Goal: Information Seeking & Learning: Check status

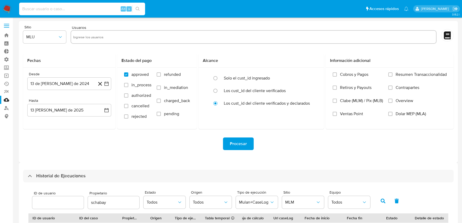
select select "10"
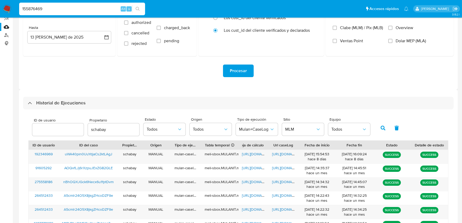
type input "155876469"
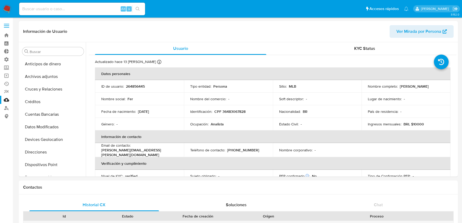
select select "10"
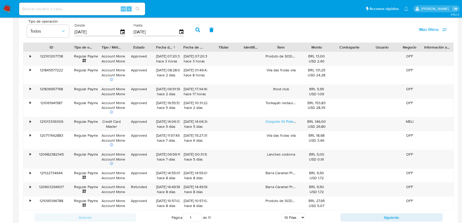
scroll to position [223, 0]
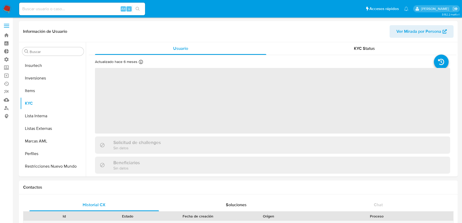
scroll to position [234, 0]
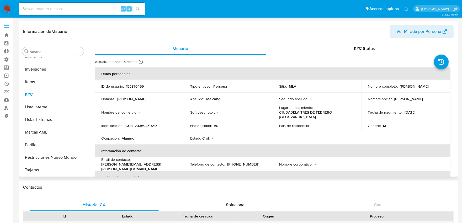
select select "10"
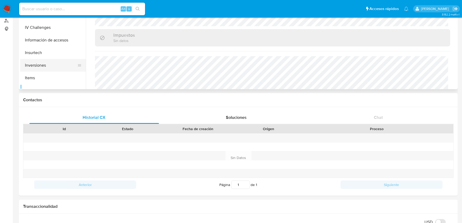
scroll to position [147, 0]
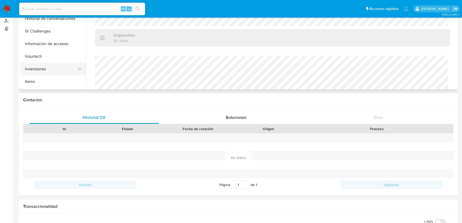
click at [50, 69] on button "Inversiones" at bounding box center [50, 69] width 61 height 13
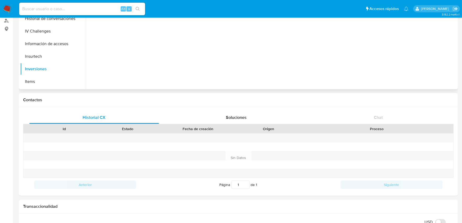
scroll to position [0, 0]
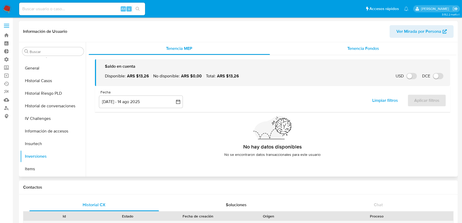
click at [349, 49] on span "Tenencia Fondos" at bounding box center [364, 48] width 32 height 6
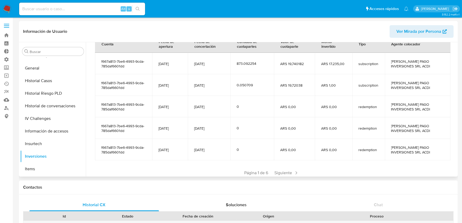
scroll to position [87, 0]
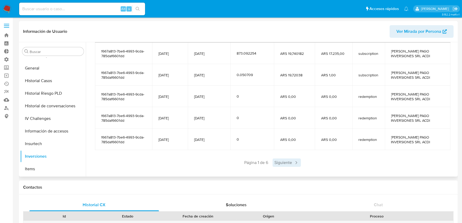
click at [282, 161] on span "Siguiente" at bounding box center [287, 163] width 28 height 8
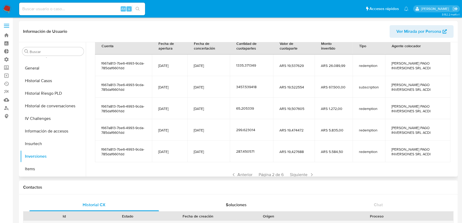
scroll to position [93, 0]
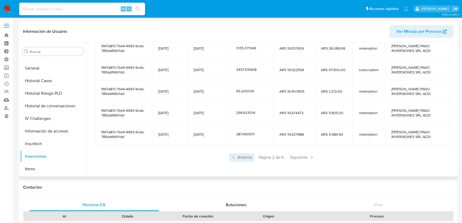
click at [244, 156] on span "Anterior" at bounding box center [242, 157] width 26 height 8
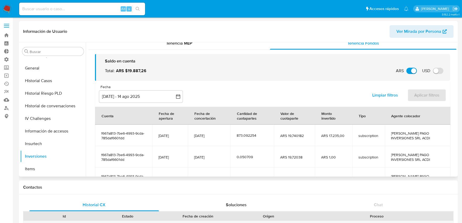
scroll to position [0, 0]
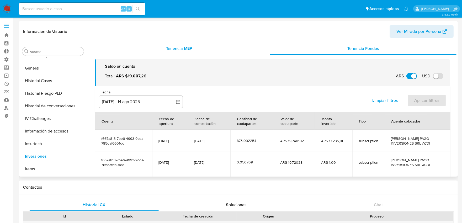
click at [180, 51] on span "Tenencia MEP" at bounding box center [179, 48] width 26 height 6
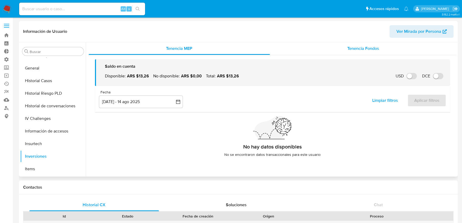
click at [353, 48] on span "Tenencia Fondos" at bounding box center [364, 48] width 32 height 6
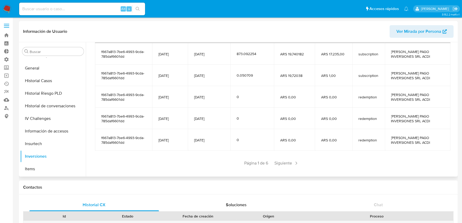
scroll to position [87, 0]
click at [285, 162] on span "Siguiente" at bounding box center [287, 163] width 28 height 8
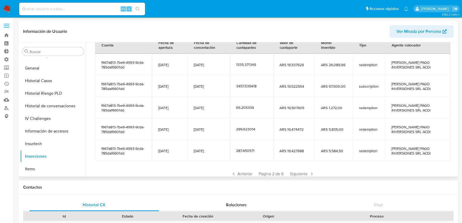
scroll to position [93, 0]
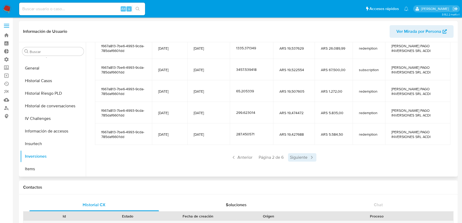
click at [298, 156] on span "Siguiente" at bounding box center [302, 157] width 28 height 8
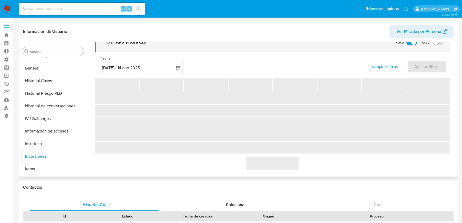
scroll to position [88, 0]
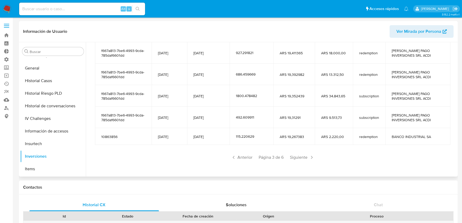
click at [298, 156] on span "Siguiente" at bounding box center [302, 157] width 28 height 8
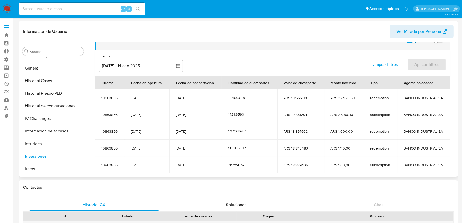
scroll to position [64, 0]
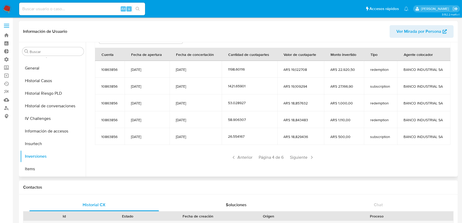
click at [298, 156] on span "Siguiente" at bounding box center [302, 157] width 28 height 8
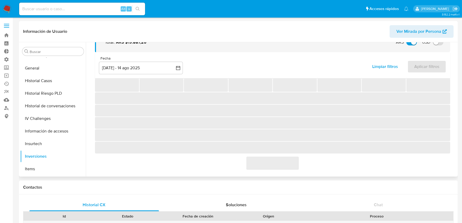
scroll to position [30, 0]
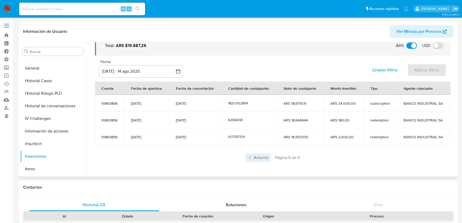
click at [255, 155] on span "Anterior" at bounding box center [258, 158] width 26 height 8
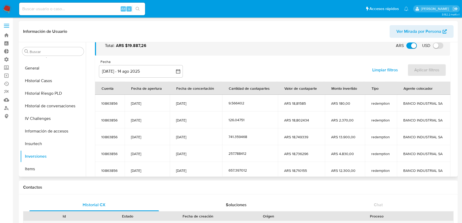
click at [258, 155] on div "257.788412" at bounding box center [250, 153] width 43 height 5
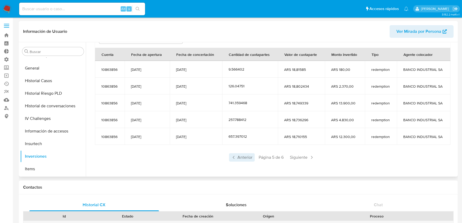
click at [244, 159] on span "Anterior" at bounding box center [242, 157] width 26 height 8
click at [244, 158] on span "Anterior" at bounding box center [242, 157] width 26 height 8
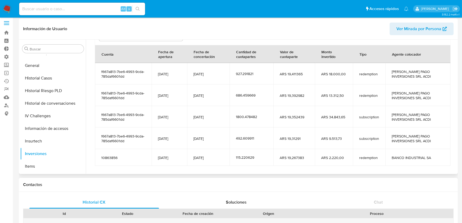
scroll to position [0, 0]
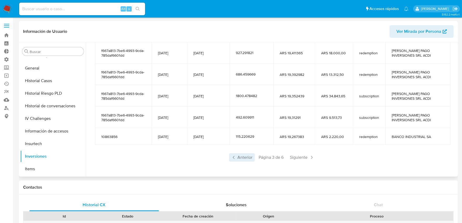
click at [238, 158] on span "Anterior" at bounding box center [242, 157] width 26 height 8
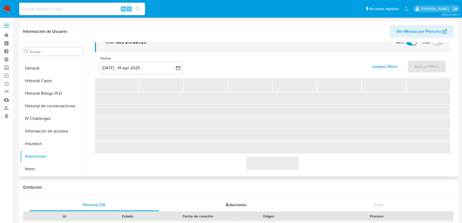
scroll to position [88, 0]
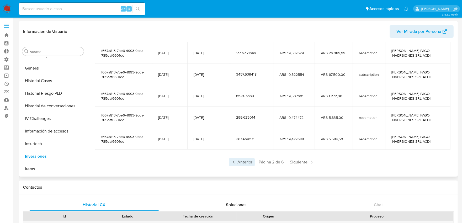
click at [234, 161] on icon at bounding box center [233, 162] width 5 height 5
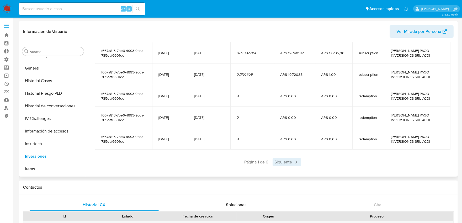
click at [283, 161] on span "Siguiente" at bounding box center [287, 162] width 28 height 8
click at [297, 163] on span "Siguiente" at bounding box center [302, 162] width 28 height 8
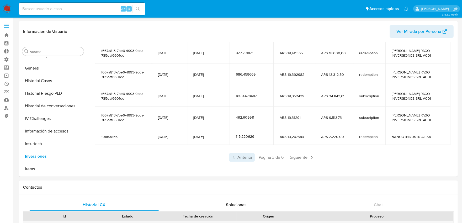
click at [244, 159] on span "Anterior" at bounding box center [242, 157] width 26 height 8
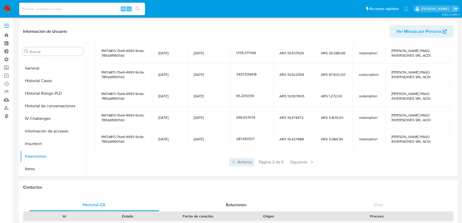
click at [244, 159] on span "Anterior" at bounding box center [242, 162] width 26 height 8
